Goal: Use online tool/utility: Utilize a website feature to perform a specific function

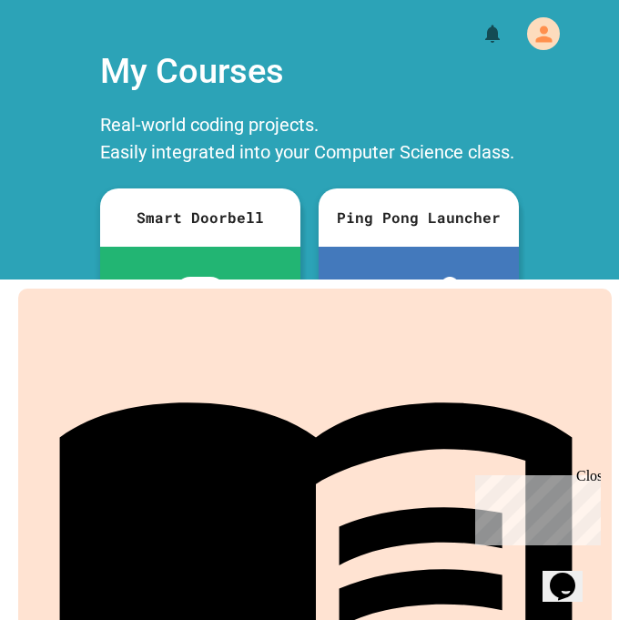
click at [317, 597] on link "Projects" at bounding box center [314, 588] width 593 height 599
click at [529, 31] on div "My Account" at bounding box center [543, 33] width 33 height 33
click at [553, 619] on div at bounding box center [309, 620] width 619 height 0
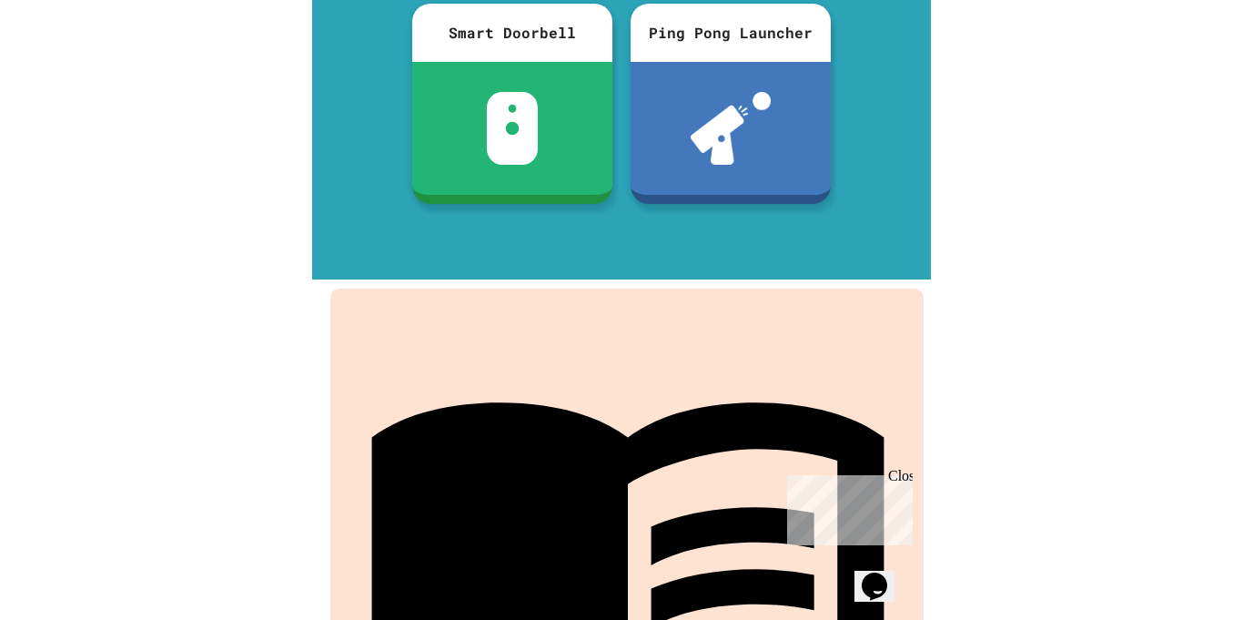
scroll to position [255, 0]
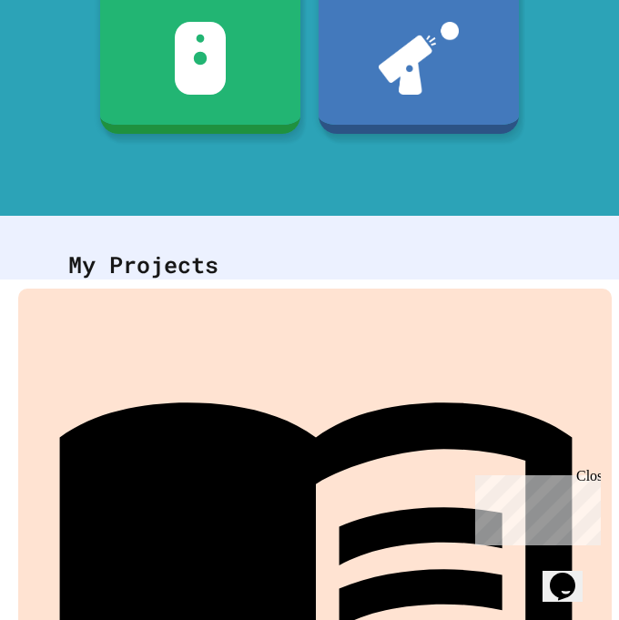
click at [588, 480] on div "Close" at bounding box center [587, 479] width 23 height 23
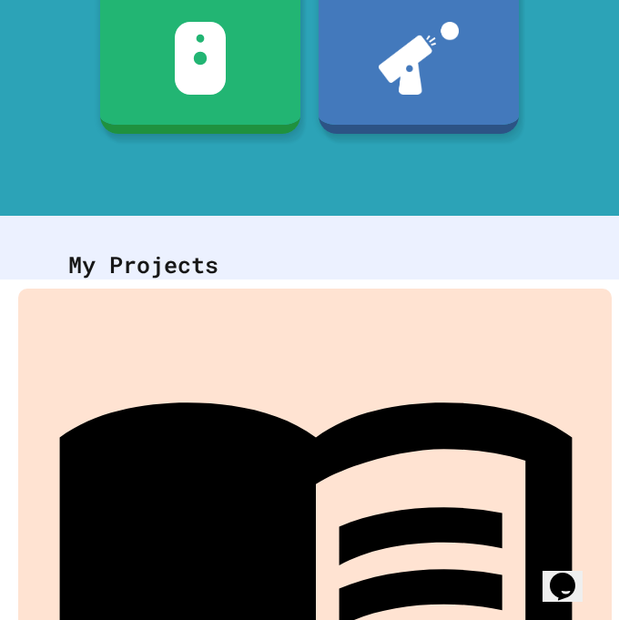
click at [443, 606] on link "Projects" at bounding box center [314, 588] width 593 height 599
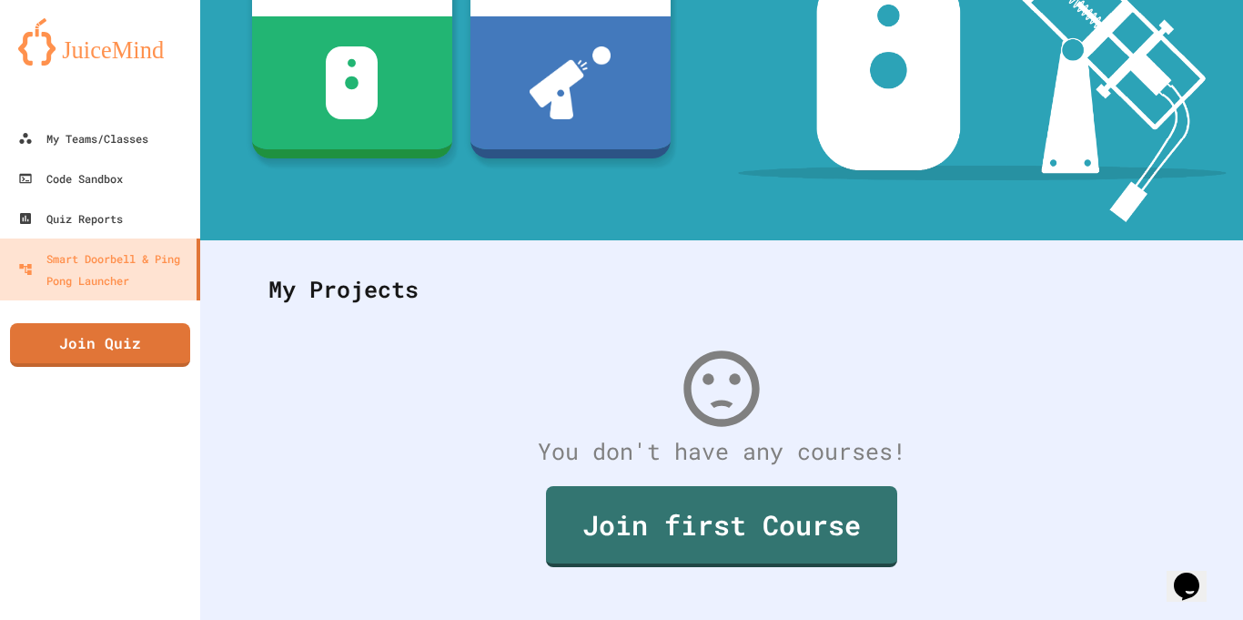
scroll to position [279, 0]
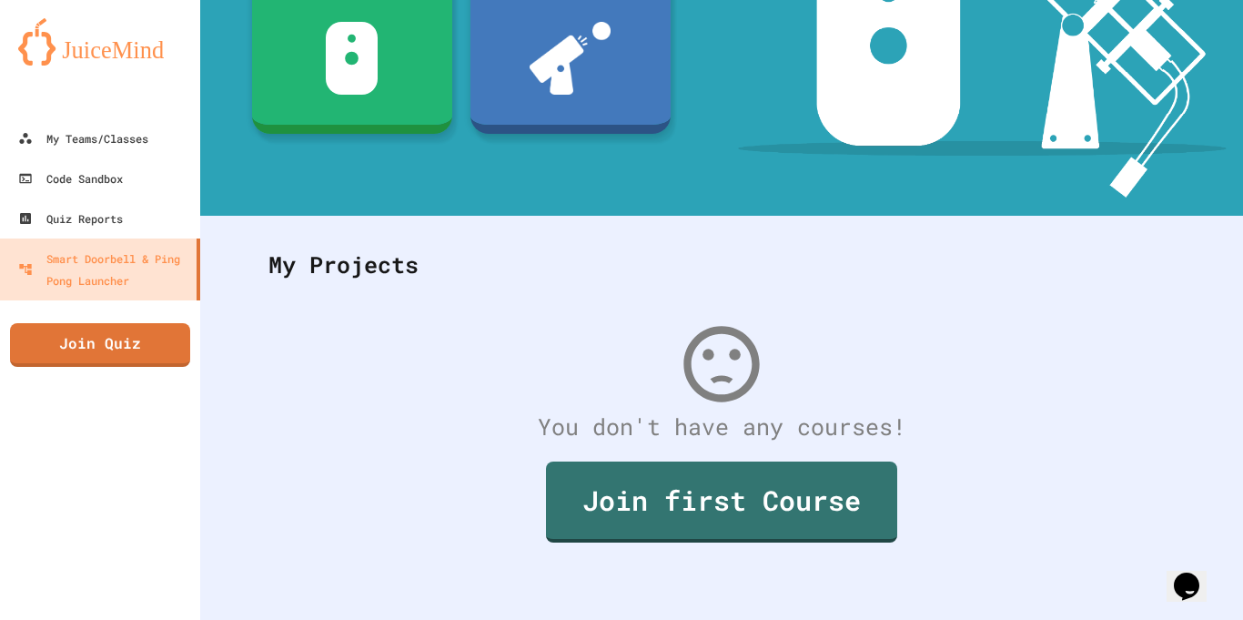
click at [135, 180] on link "Code Sandbox" at bounding box center [100, 178] width 200 height 40
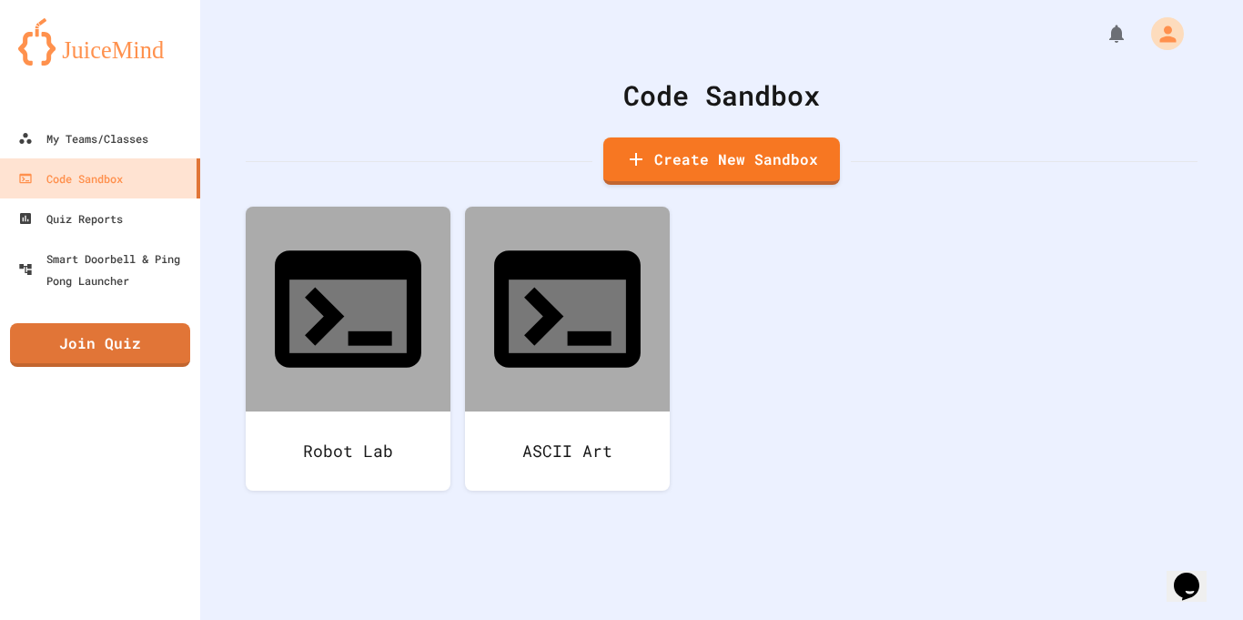
click at [773, 170] on link "Create New Sandbox" at bounding box center [721, 160] width 237 height 47
type input "*******"
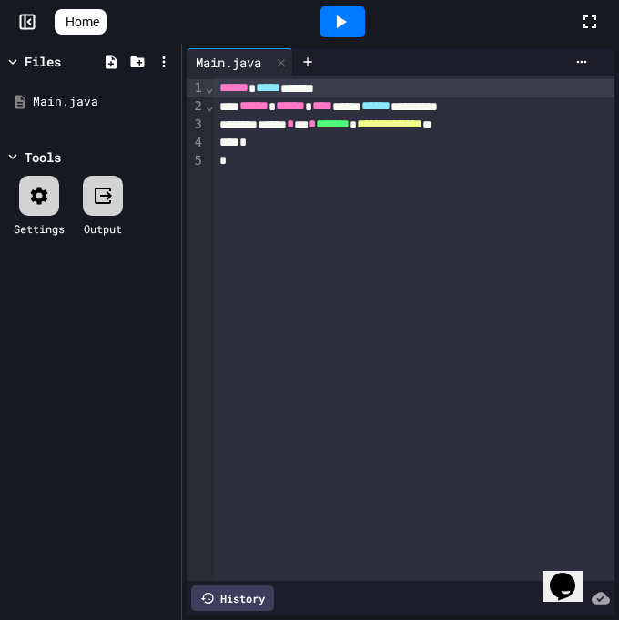
click at [194, 260] on div "9 1 2 3 4 5" at bounding box center [196, 328] width 18 height 505
click at [191, 260] on div "9 1 2 3 4 5" at bounding box center [196, 328] width 18 height 505
click at [32, 60] on div "Files" at bounding box center [43, 61] width 36 height 19
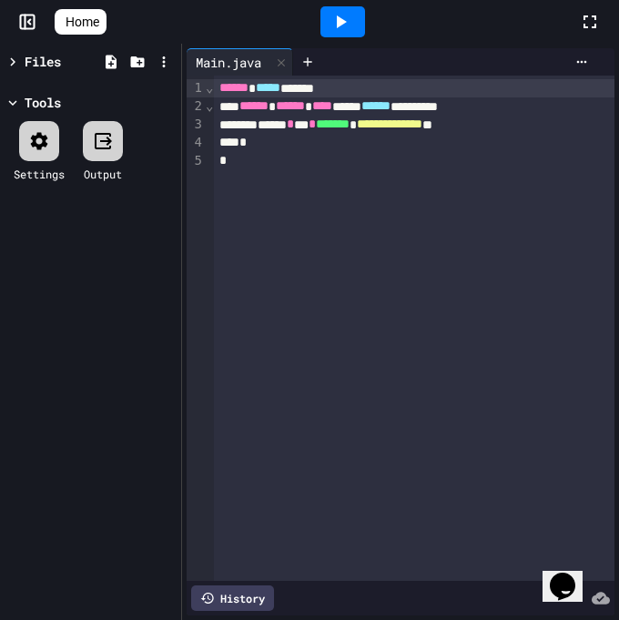
click at [17, 61] on icon at bounding box center [13, 62] width 16 height 16
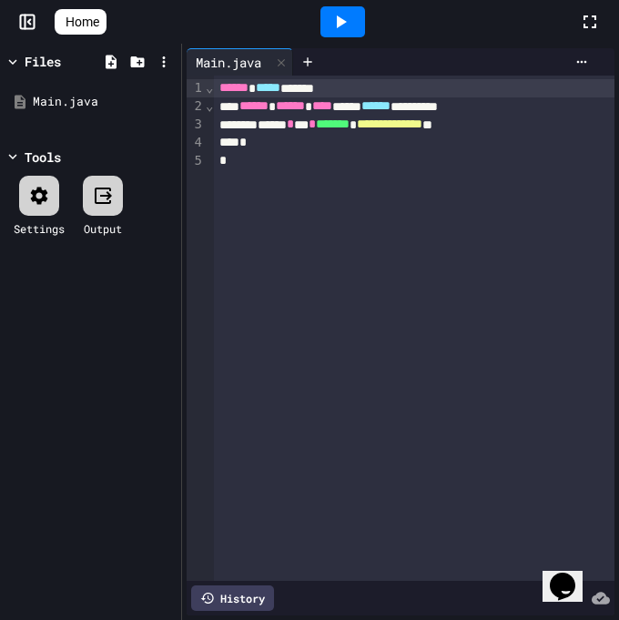
click at [187, 287] on div "9 1 2 3 4 5" at bounding box center [196, 328] width 18 height 505
click at [315, 63] on icon at bounding box center [307, 62] width 15 height 15
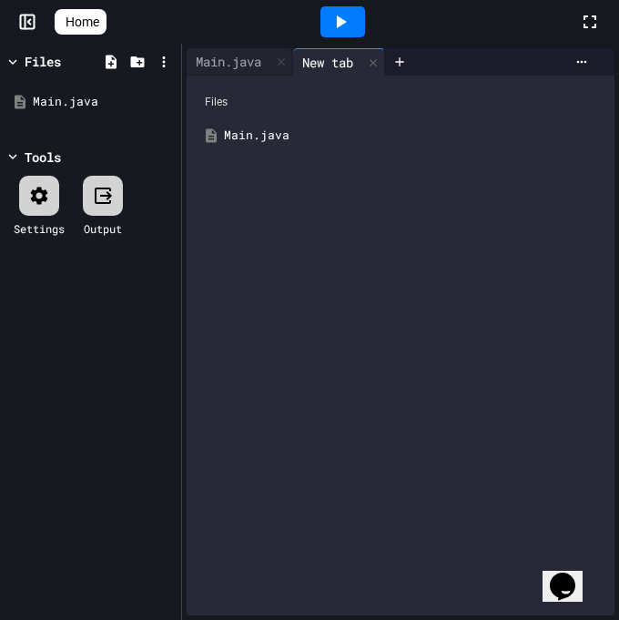
click at [115, 56] on icon at bounding box center [111, 62] width 16 height 16
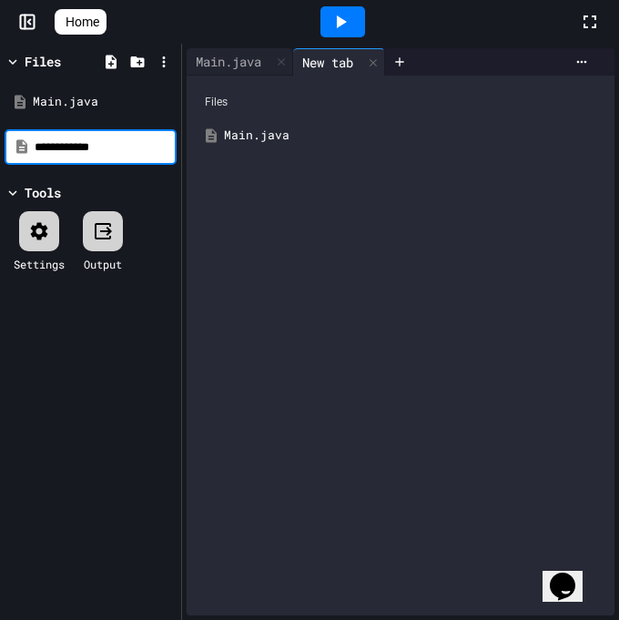
type input "**********"
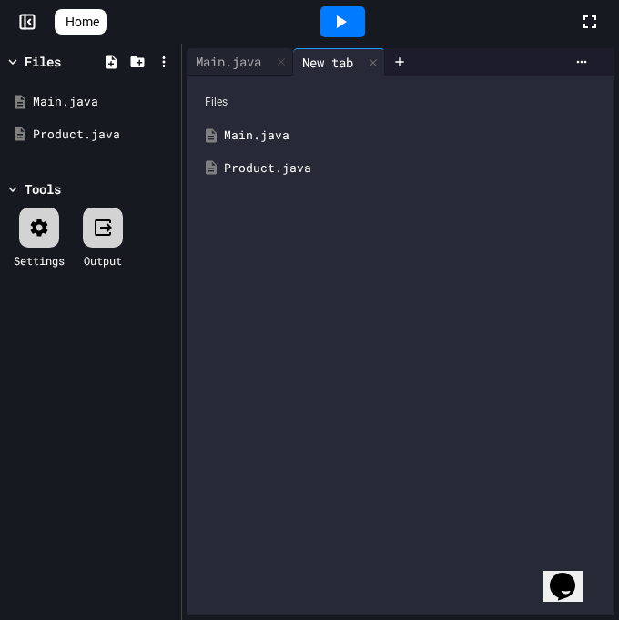
click at [312, 182] on div "Product.java" at bounding box center [401, 168] width 410 height 33
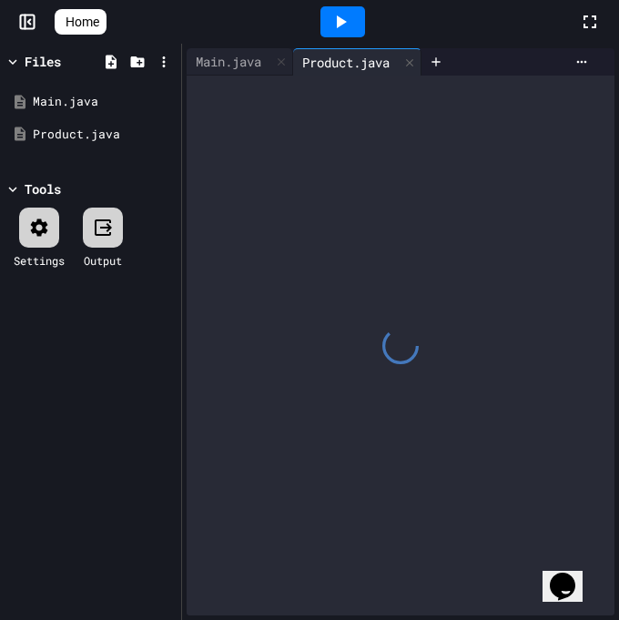
click at [379, 240] on div at bounding box center [401, 346] width 428 height 540
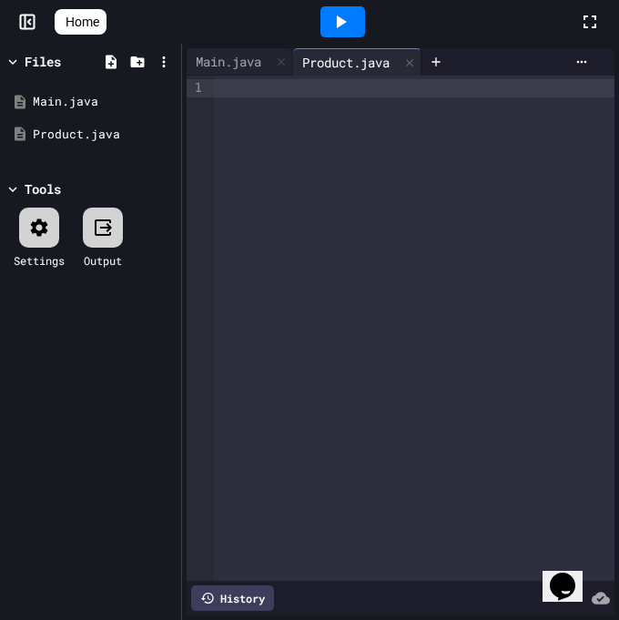
click at [443, 312] on div at bounding box center [414, 328] width 400 height 505
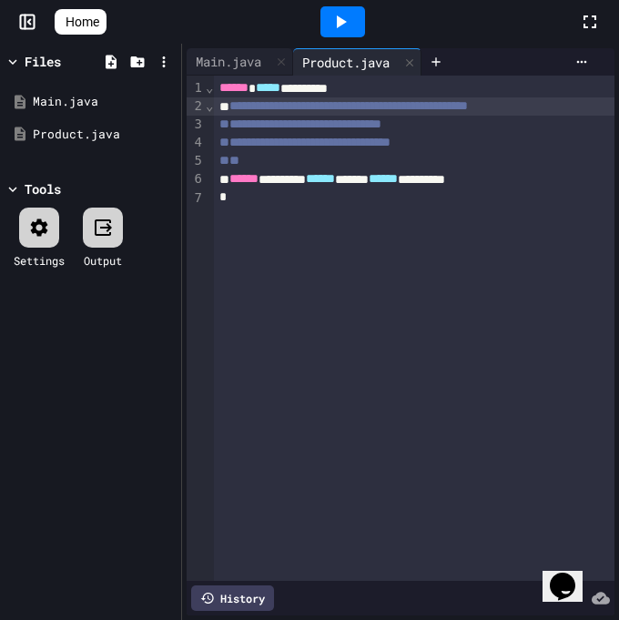
click at [268, 106] on span "**********" at bounding box center [348, 105] width 238 height 13
click at [390, 619] on div at bounding box center [309, 622] width 619 height 0
click at [282, 111] on span "**********" at bounding box center [348, 105] width 238 height 13
click at [511, 619] on div at bounding box center [309, 622] width 619 height 0
click at [263, 101] on span "**********" at bounding box center [348, 105] width 238 height 13
